Goal: Information Seeking & Learning: Learn about a topic

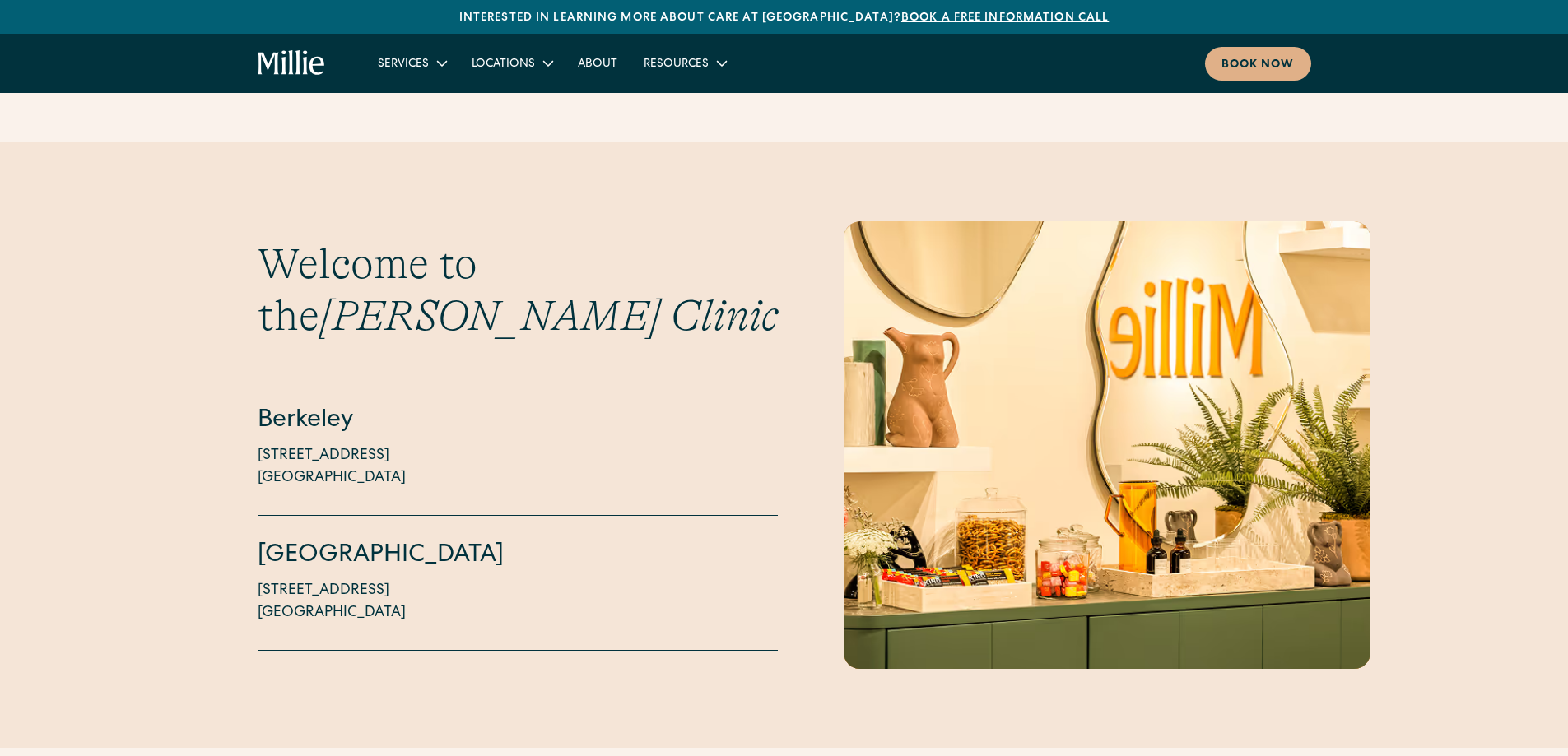
scroll to position [4361, 0]
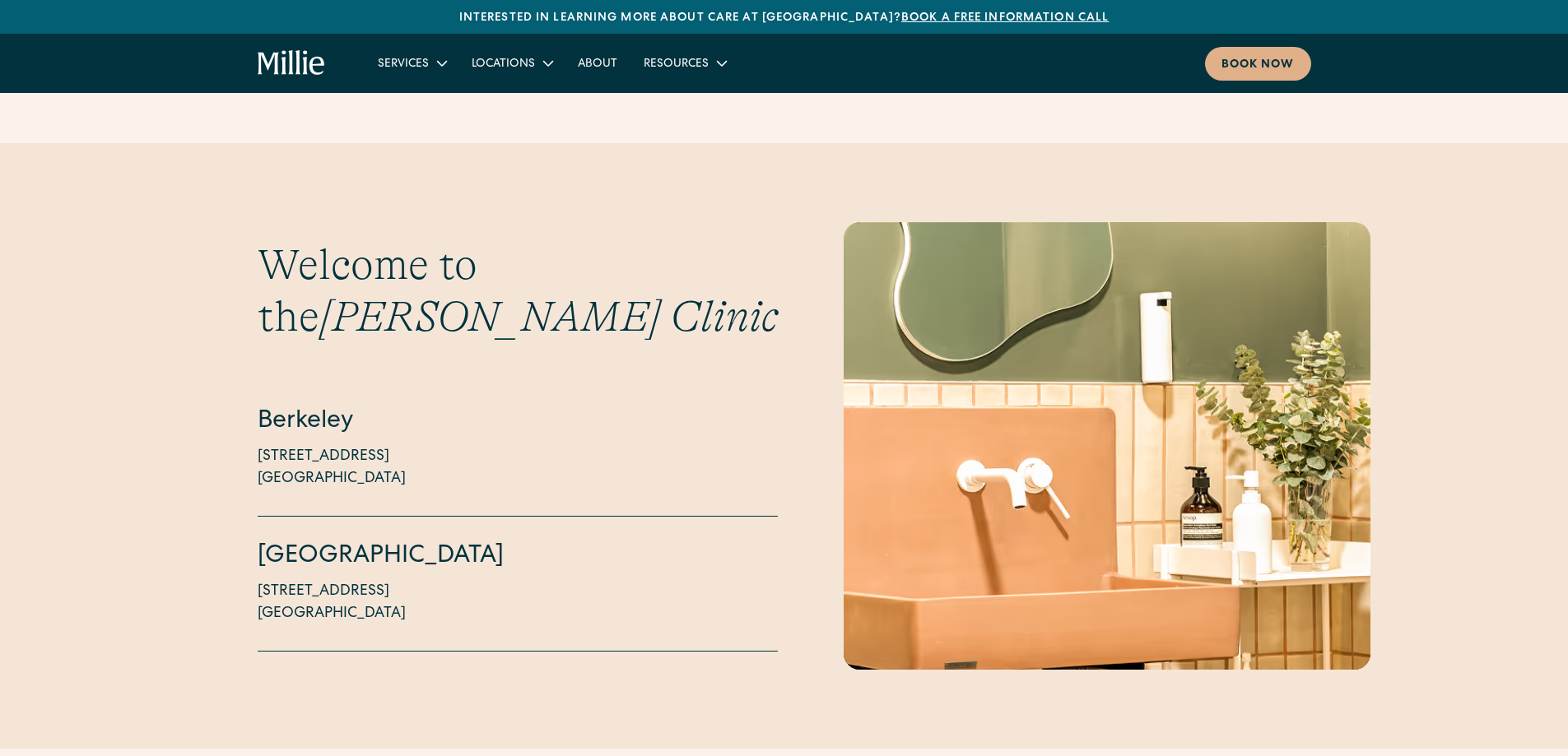
drag, startPoint x: 241, startPoint y: 365, endPoint x: 453, endPoint y: 581, distance: 302.7
click at [453, 581] on div "Welcome to the Millie Clinic Berkeley 2999 Regent Street, Suite 524 Berkeley, C…" at bounding box center [784, 446] width 1568 height 447
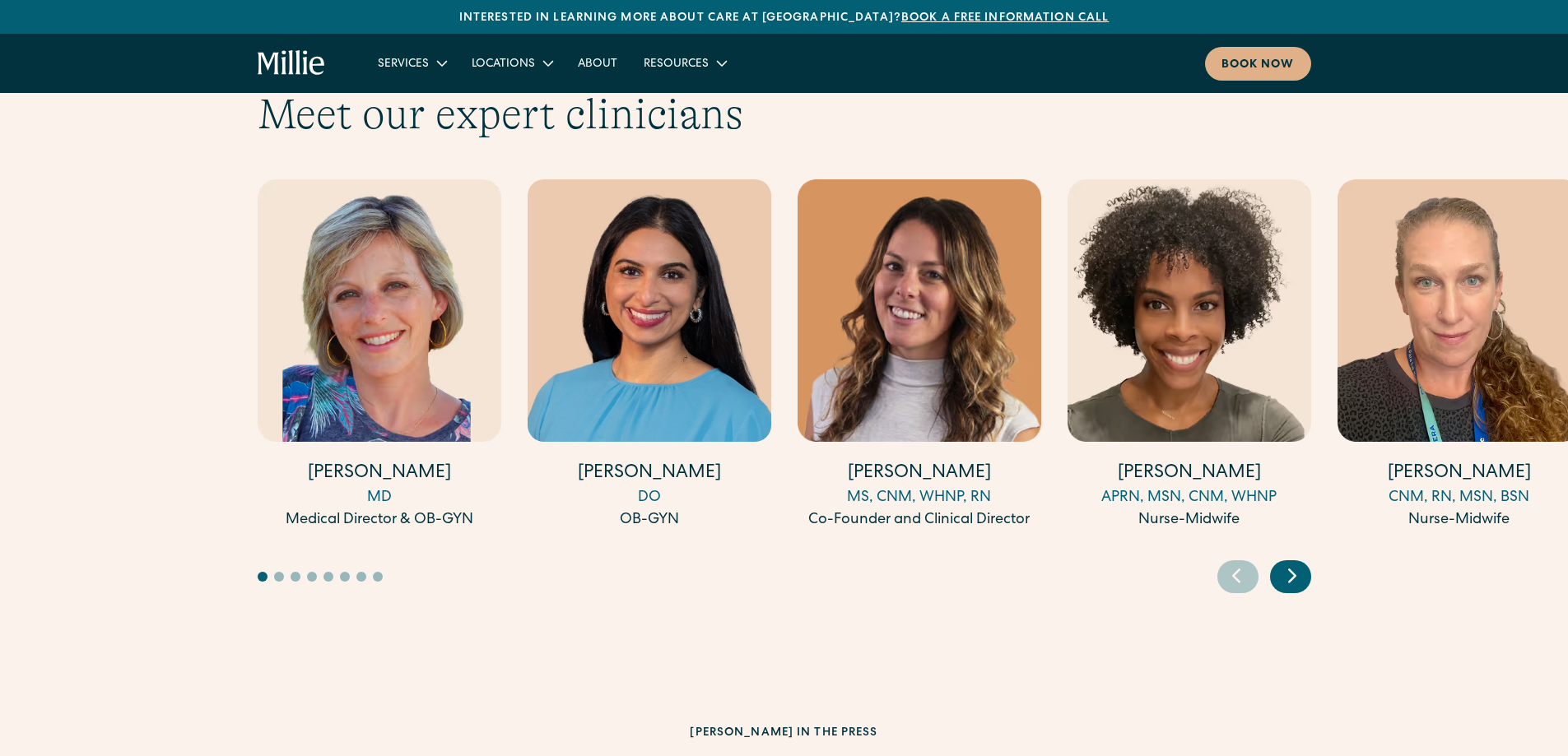
scroll to position [5101, 0]
click at [1297, 562] on icon "Next slide" at bounding box center [1292, 574] width 25 height 26
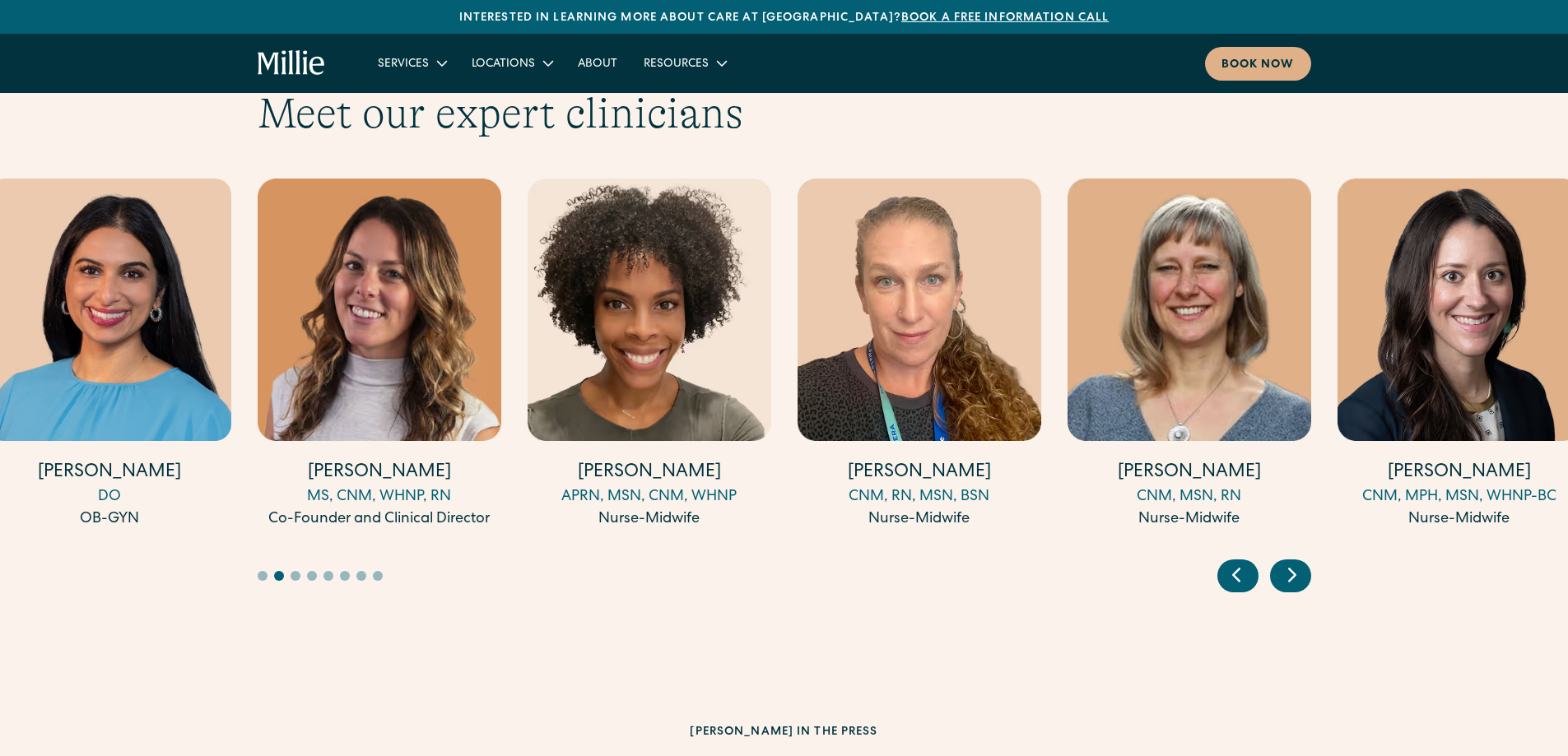
click at [1297, 562] on icon "Next slide" at bounding box center [1292, 574] width 25 height 26
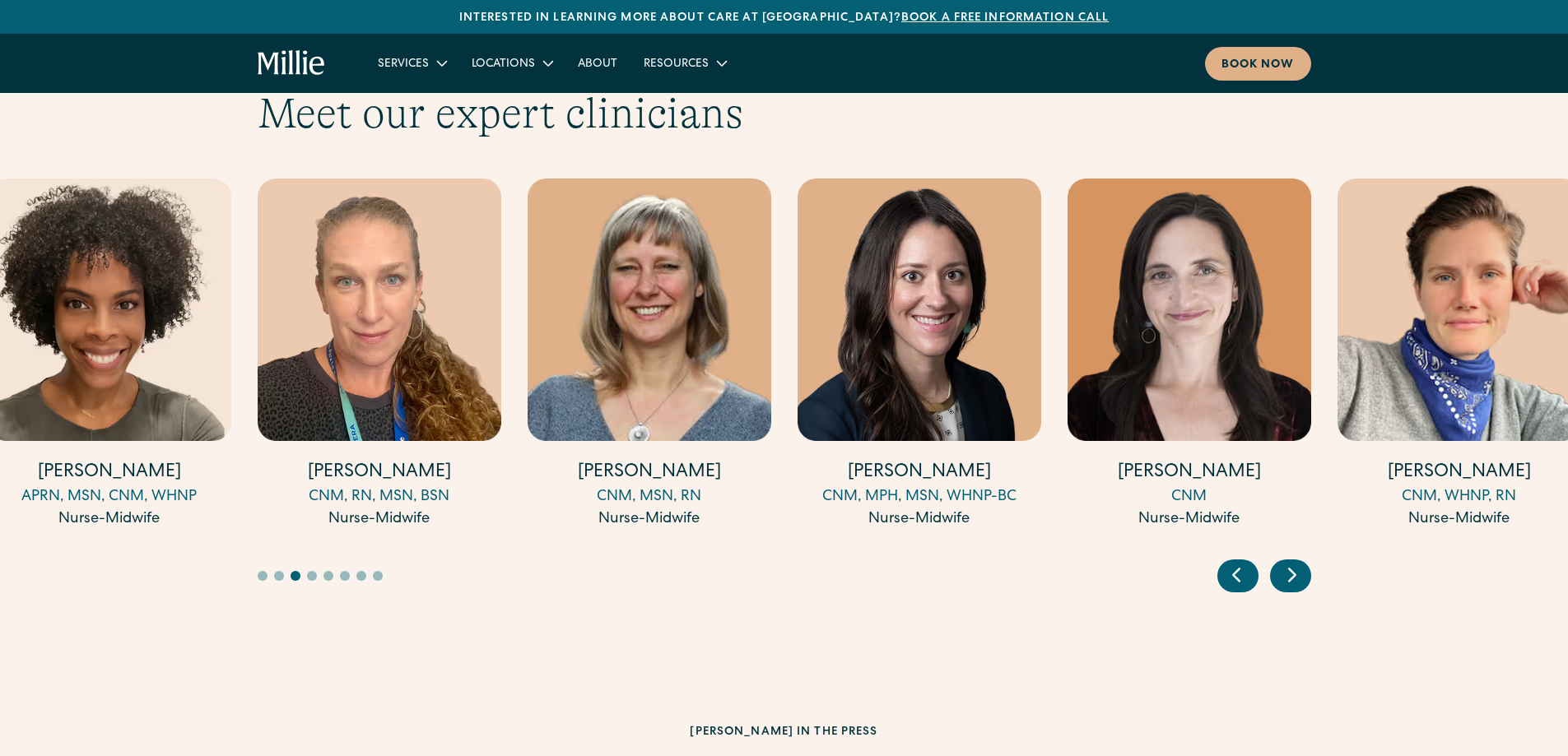
click at [1297, 562] on icon "Next slide" at bounding box center [1292, 574] width 25 height 26
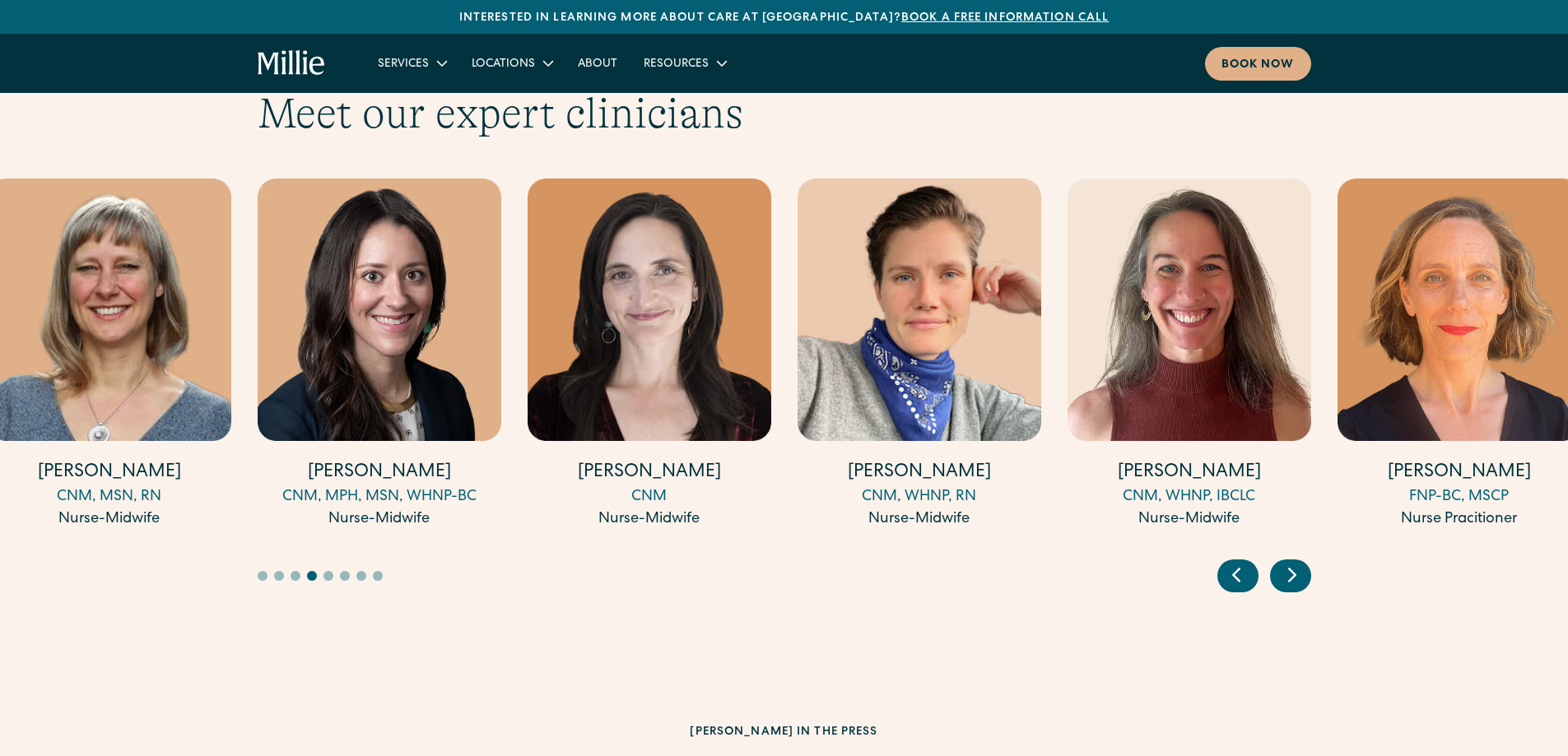
click at [1297, 562] on icon "Next slide" at bounding box center [1292, 574] width 25 height 26
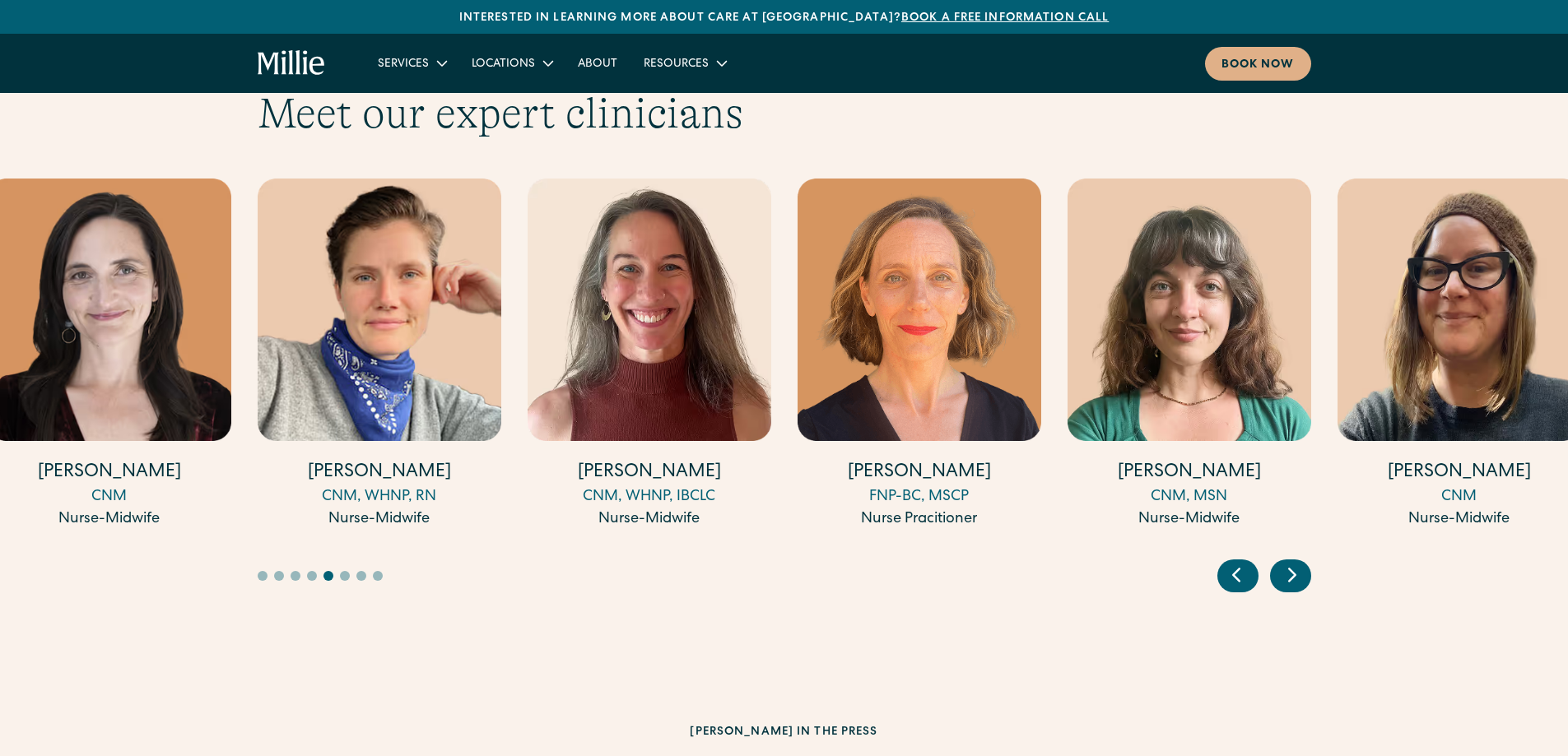
click at [1297, 562] on icon "Next slide" at bounding box center [1292, 574] width 25 height 26
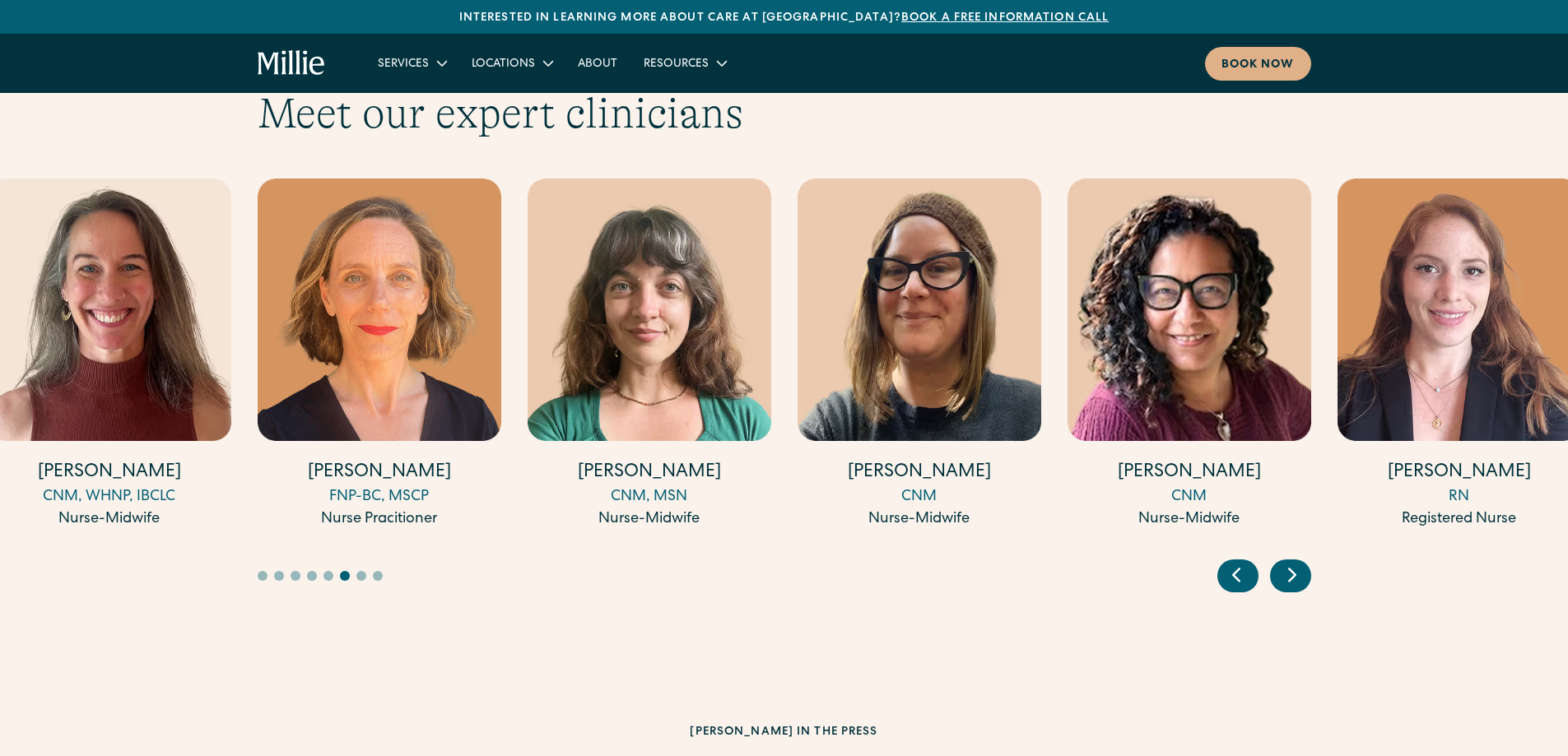
click at [1297, 562] on icon "Next slide" at bounding box center [1292, 574] width 25 height 26
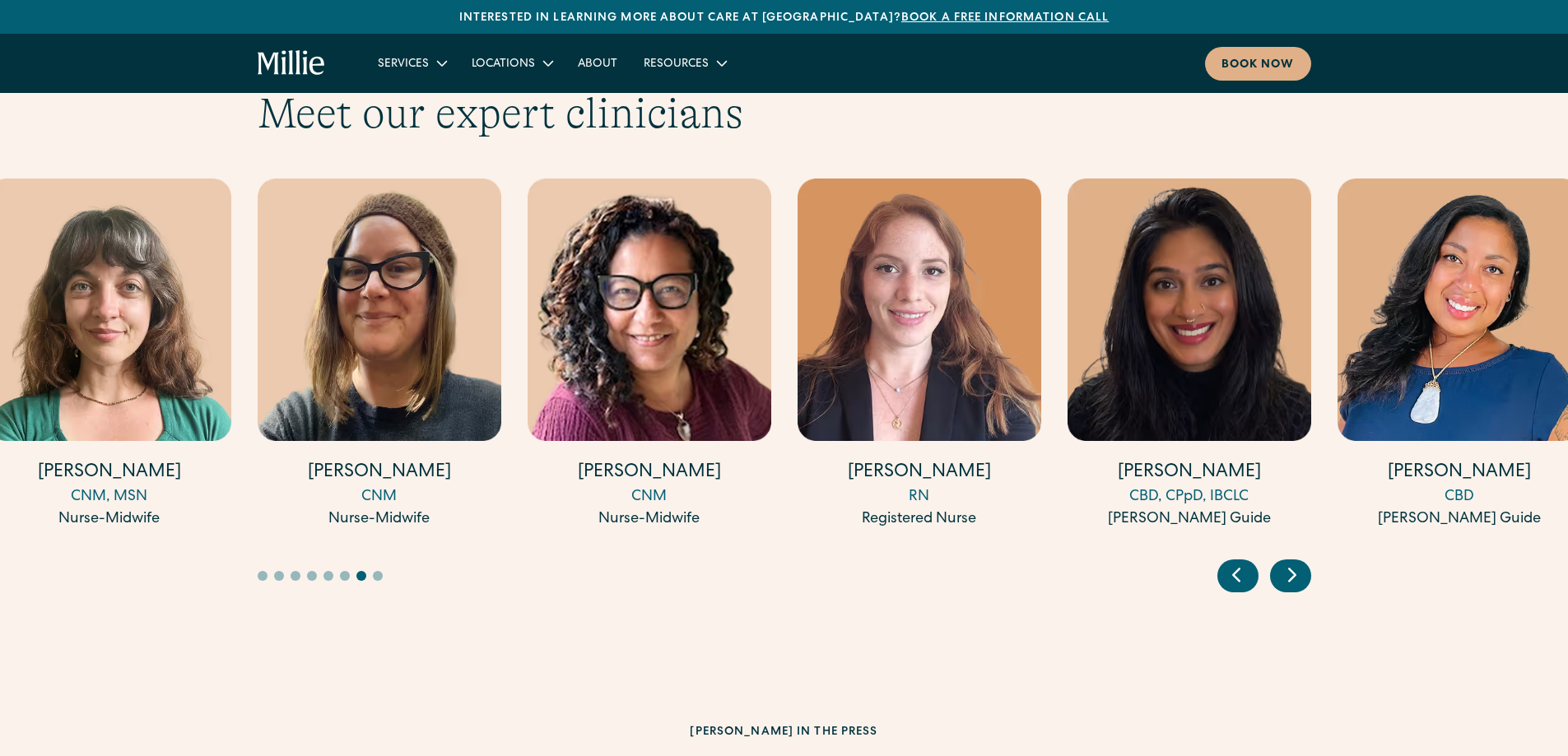
click at [1297, 562] on icon "Next slide" at bounding box center [1292, 574] width 25 height 26
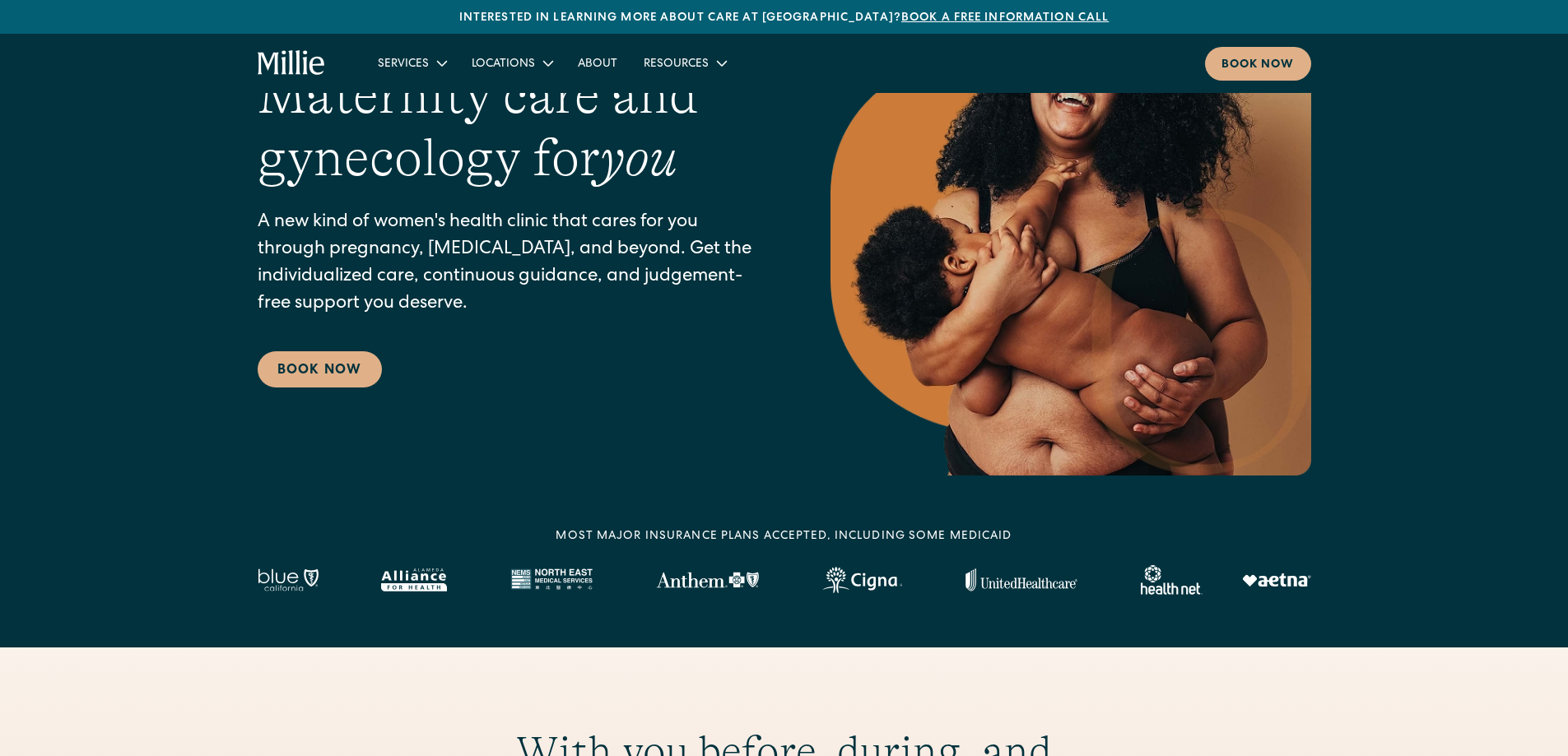
scroll to position [167, 0]
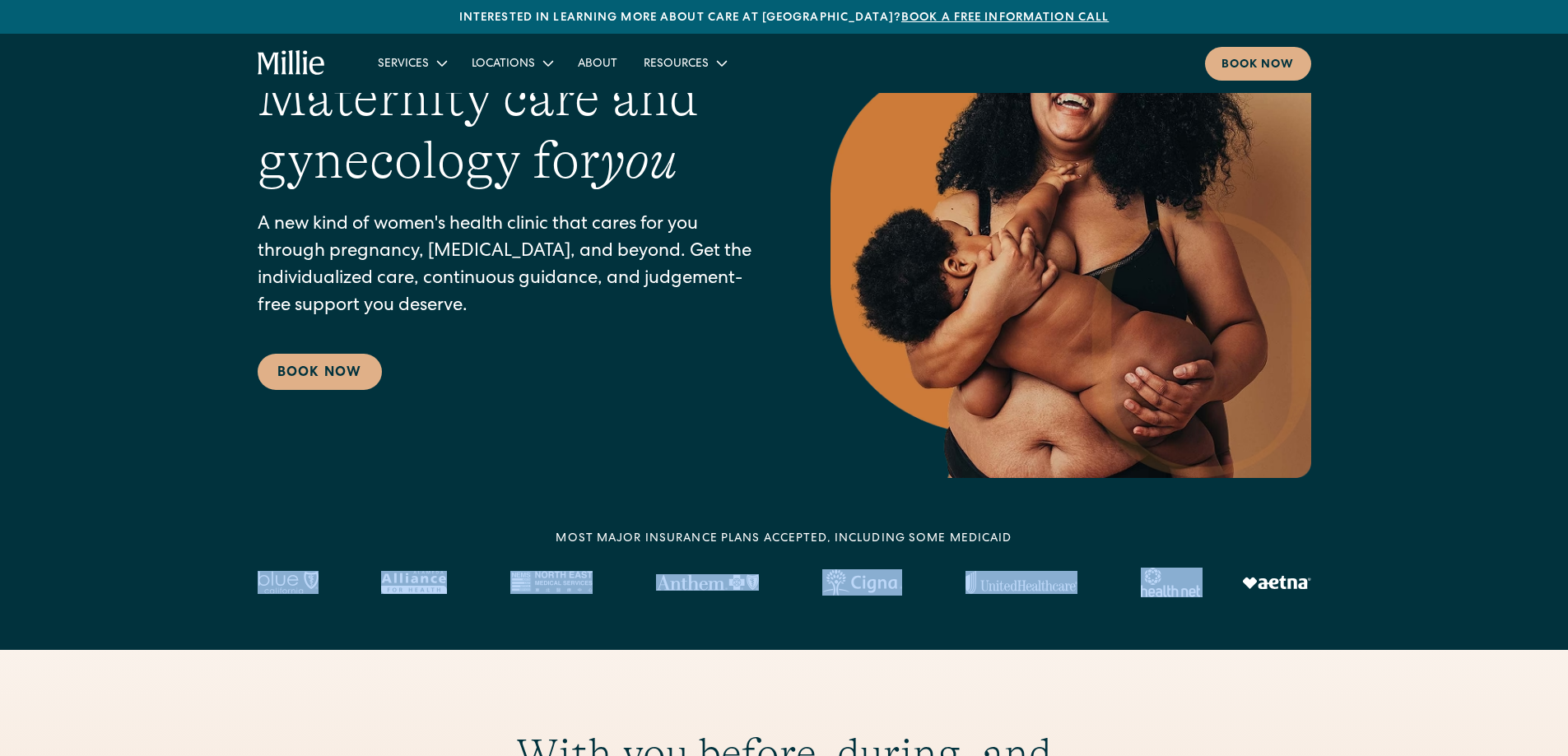
drag, startPoint x: 296, startPoint y: 564, endPoint x: 1316, endPoint y: 573, distance: 1020.0
click at [1316, 573] on div "MOST MAJOR INSURANCE PLANS ACCEPTED, INCLUDING some MEDICAID" at bounding box center [784, 564] width 1568 height 67
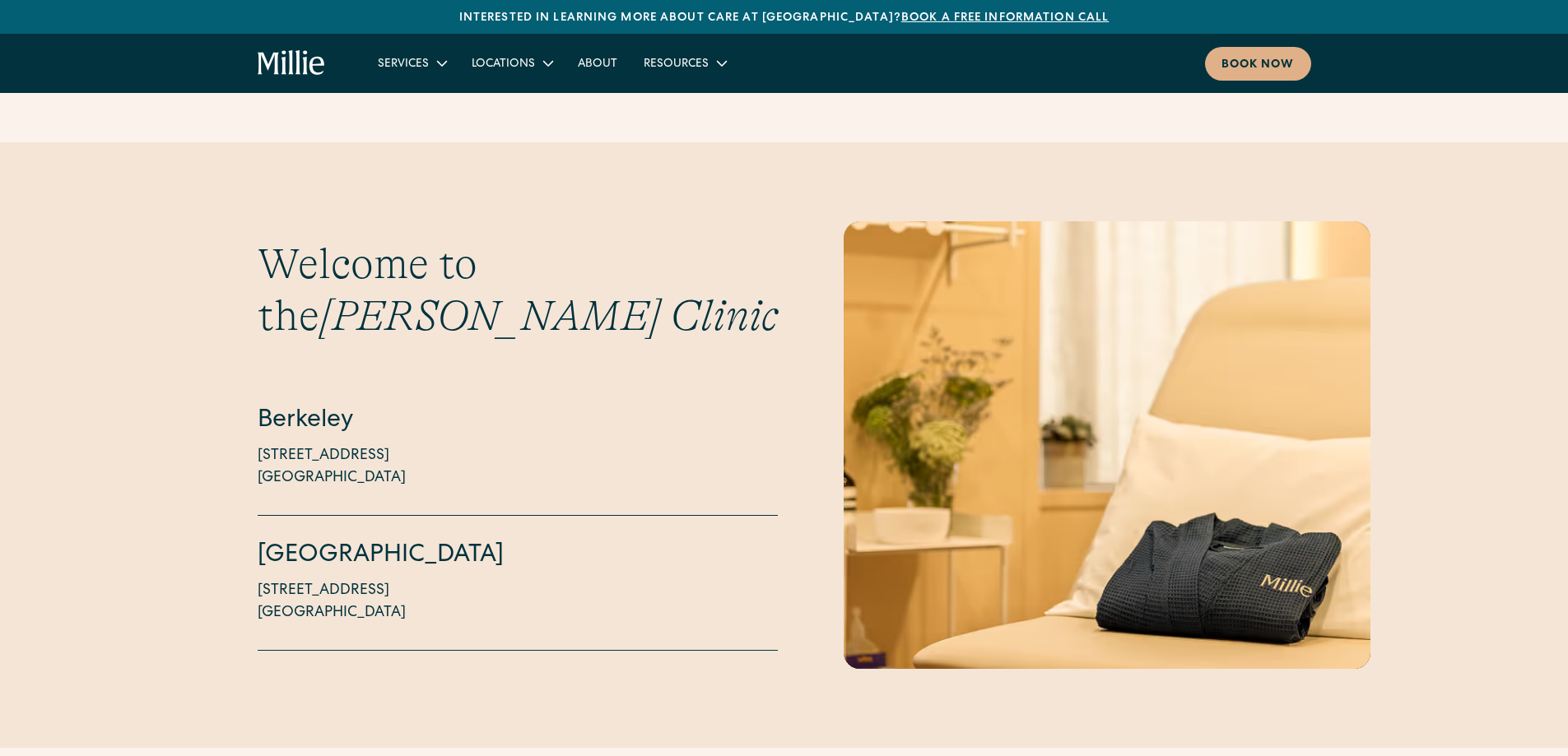
scroll to position [4362, 0]
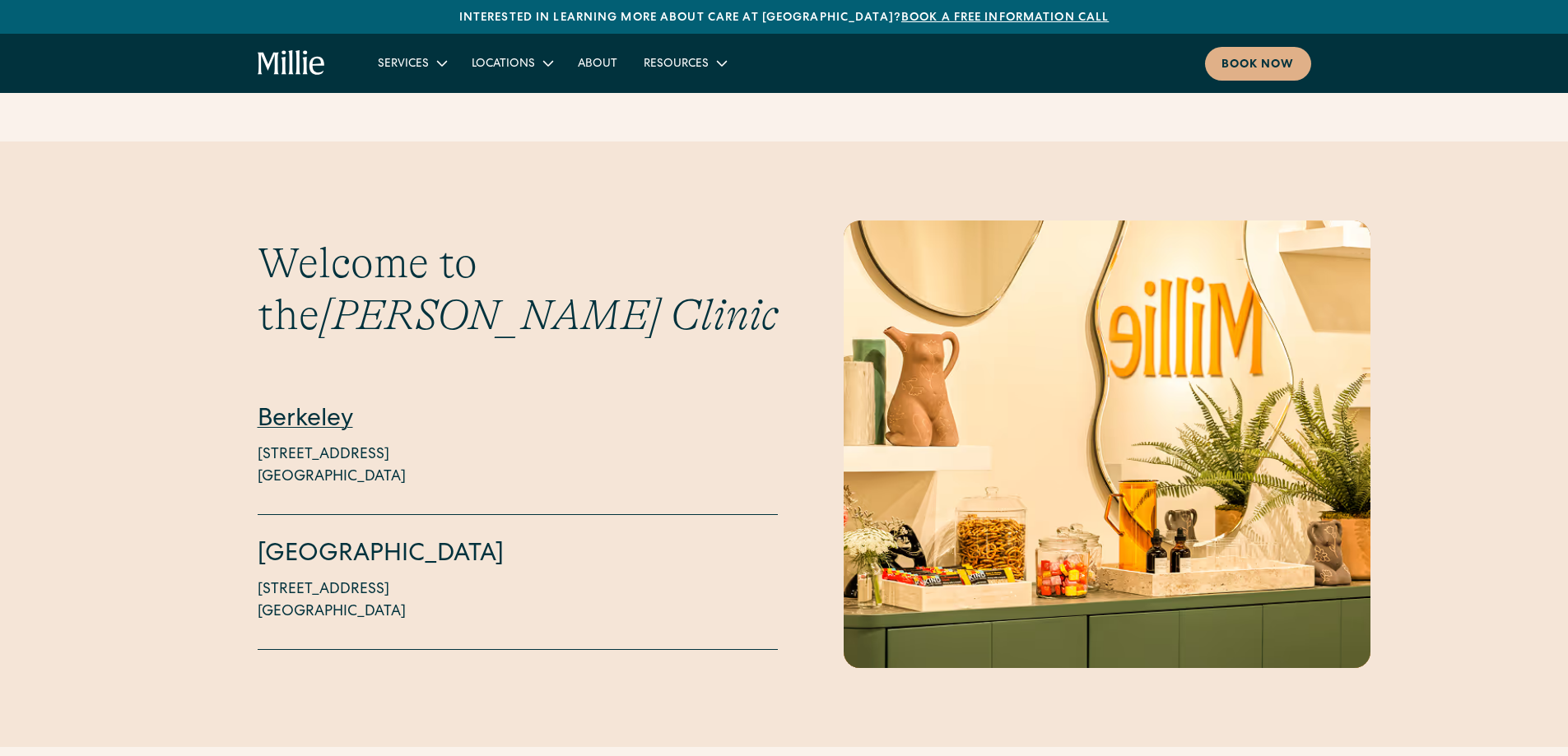
click at [324, 408] on link "Berkeley" at bounding box center [304, 420] width 95 height 25
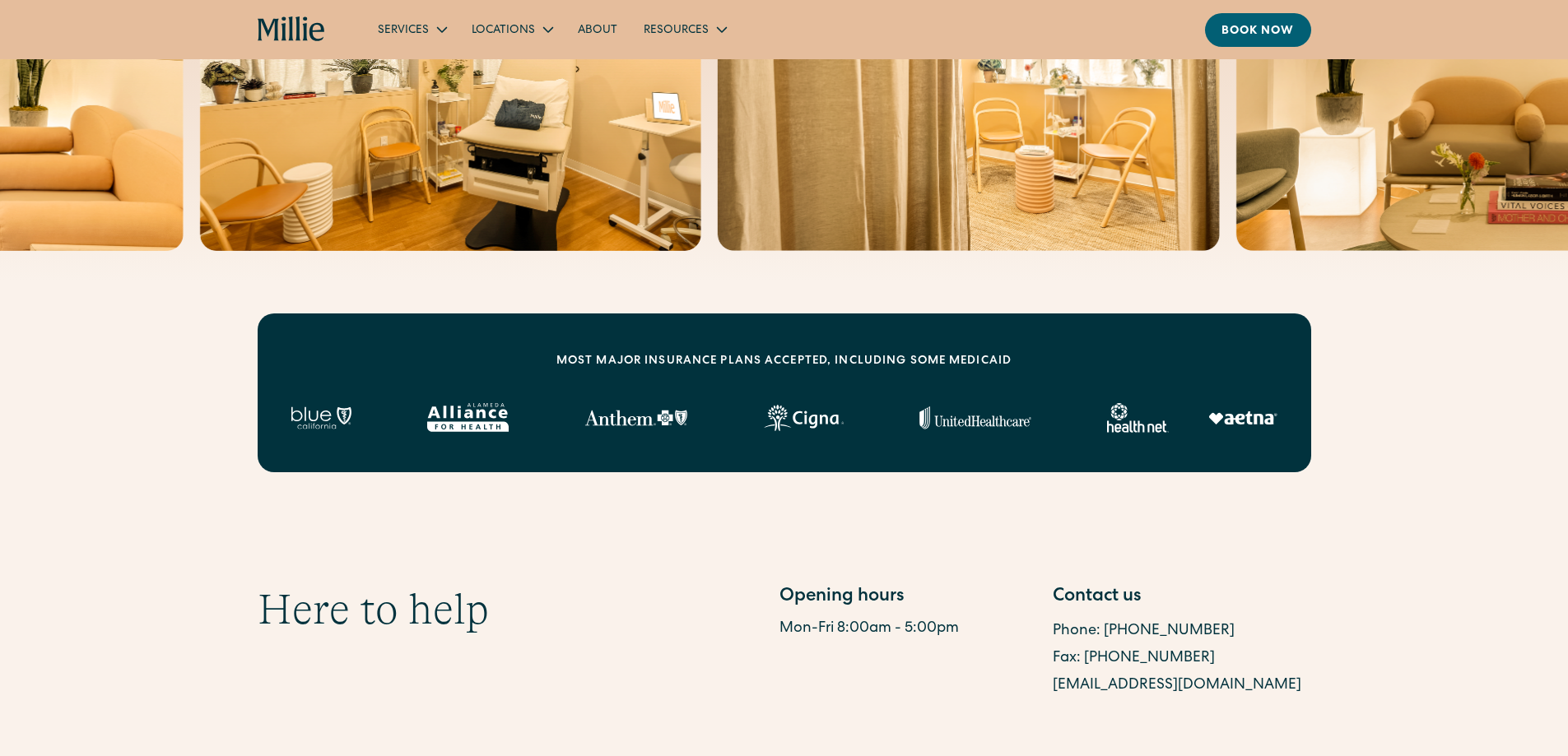
scroll to position [409, 0]
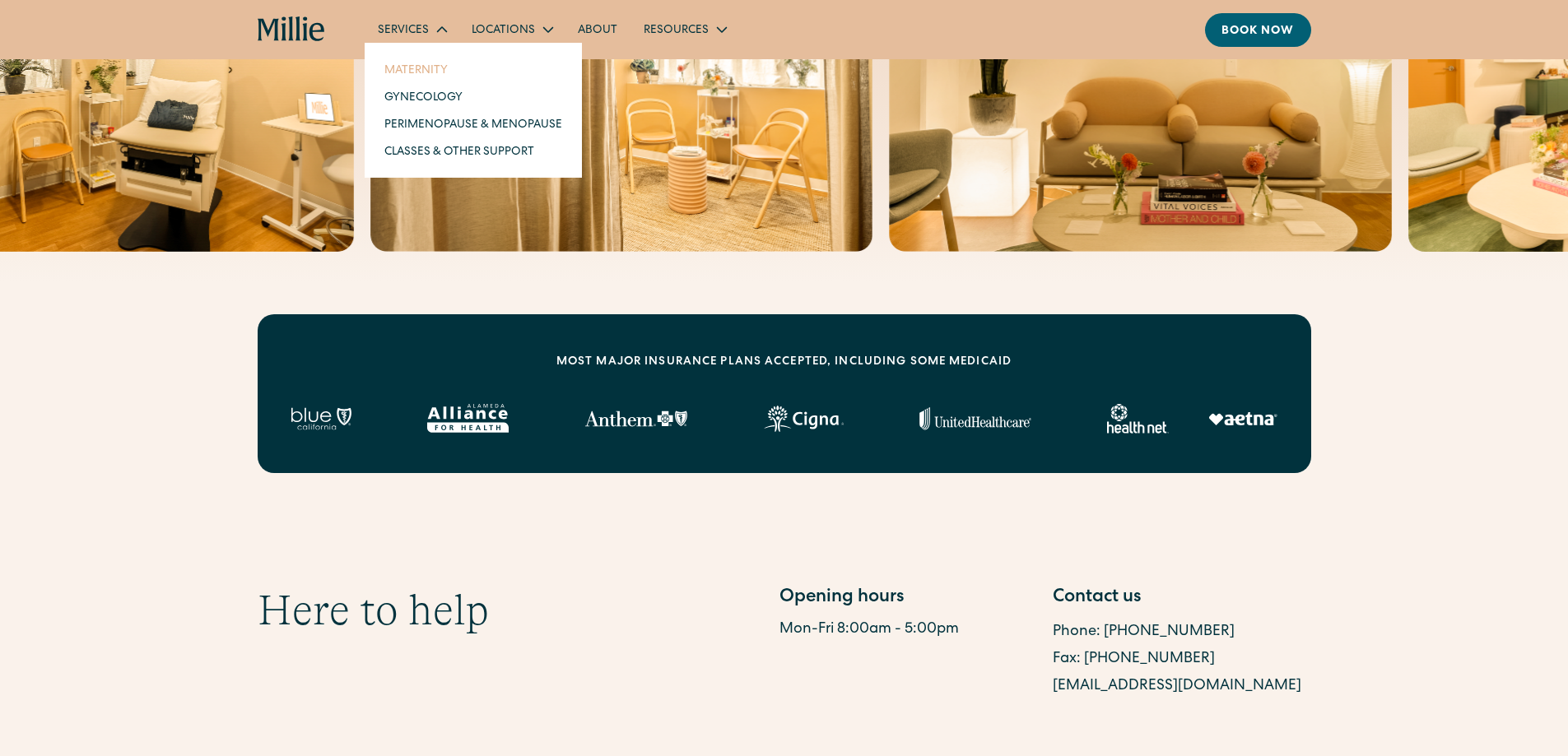
click at [414, 70] on link "Maternity" at bounding box center [473, 69] width 204 height 27
